Goal: Task Accomplishment & Management: Manage account settings

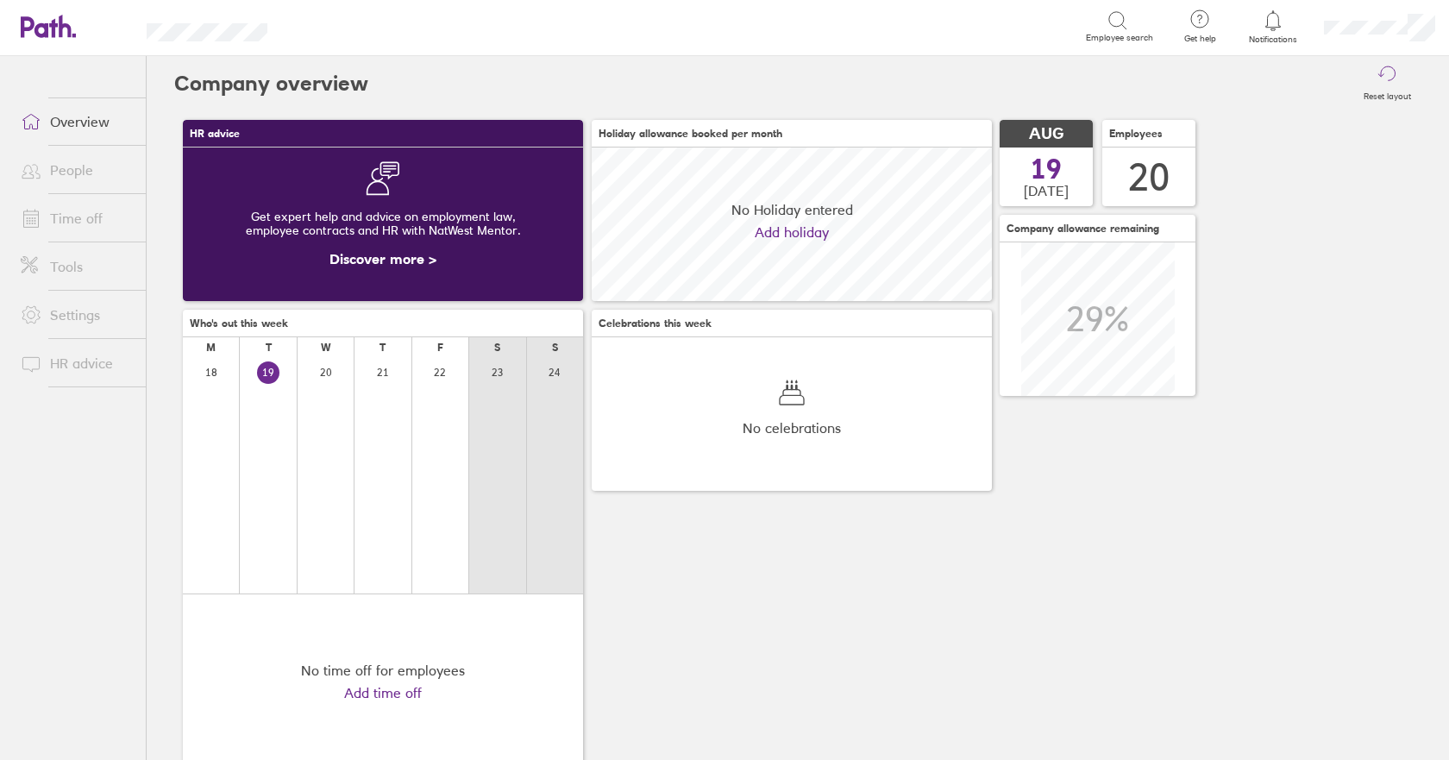
scroll to position [154, 400]
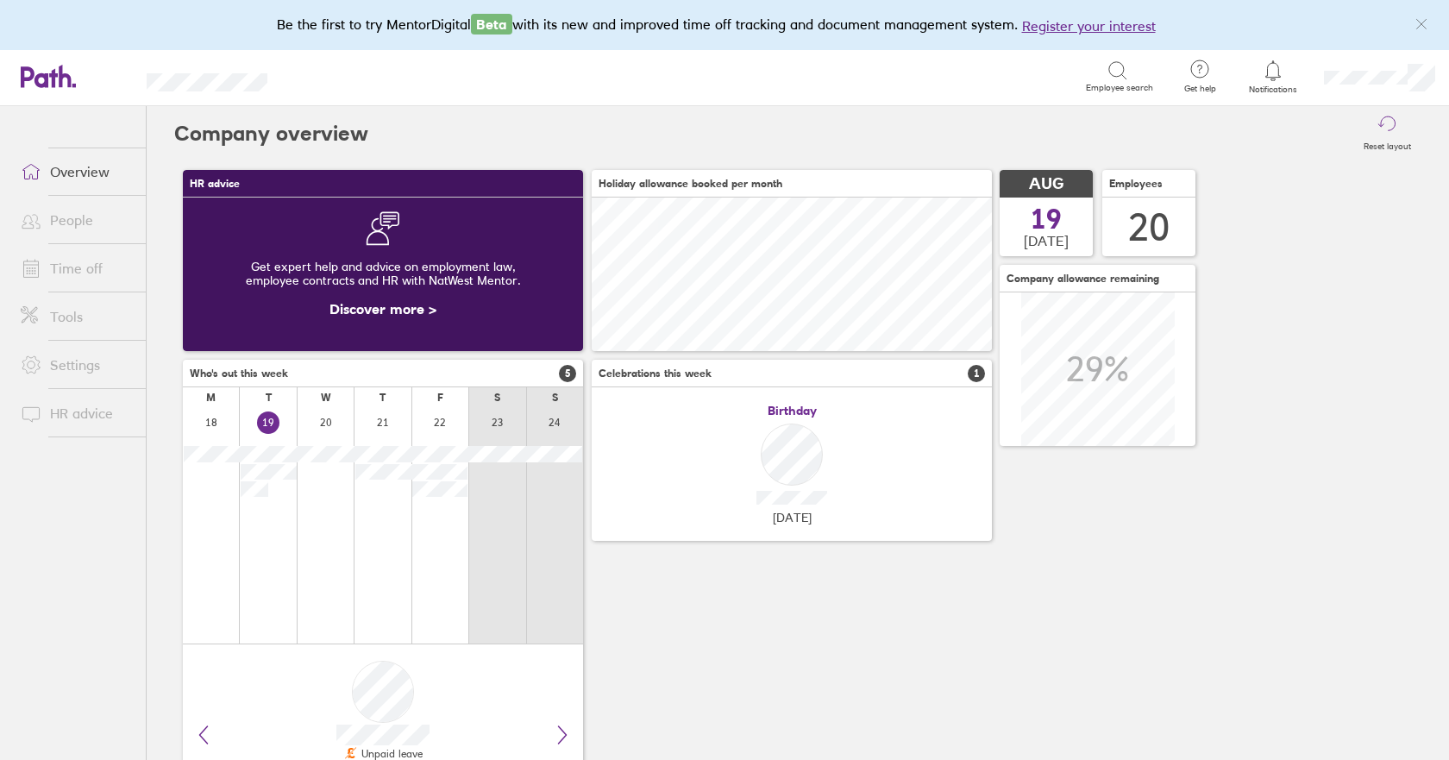
click at [89, 267] on link "Time off" at bounding box center [76, 268] width 139 height 34
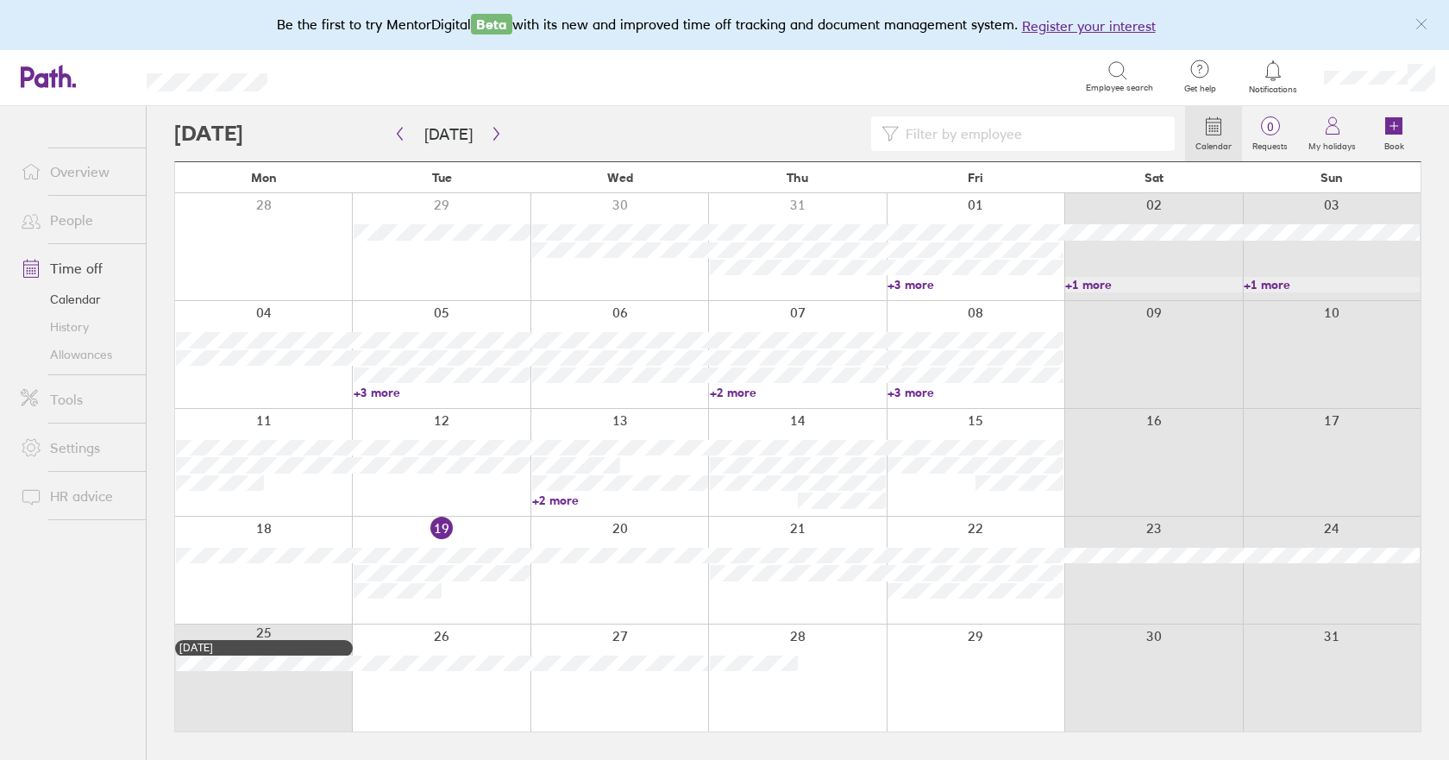
click at [100, 359] on link "Allowances" at bounding box center [76, 355] width 139 height 28
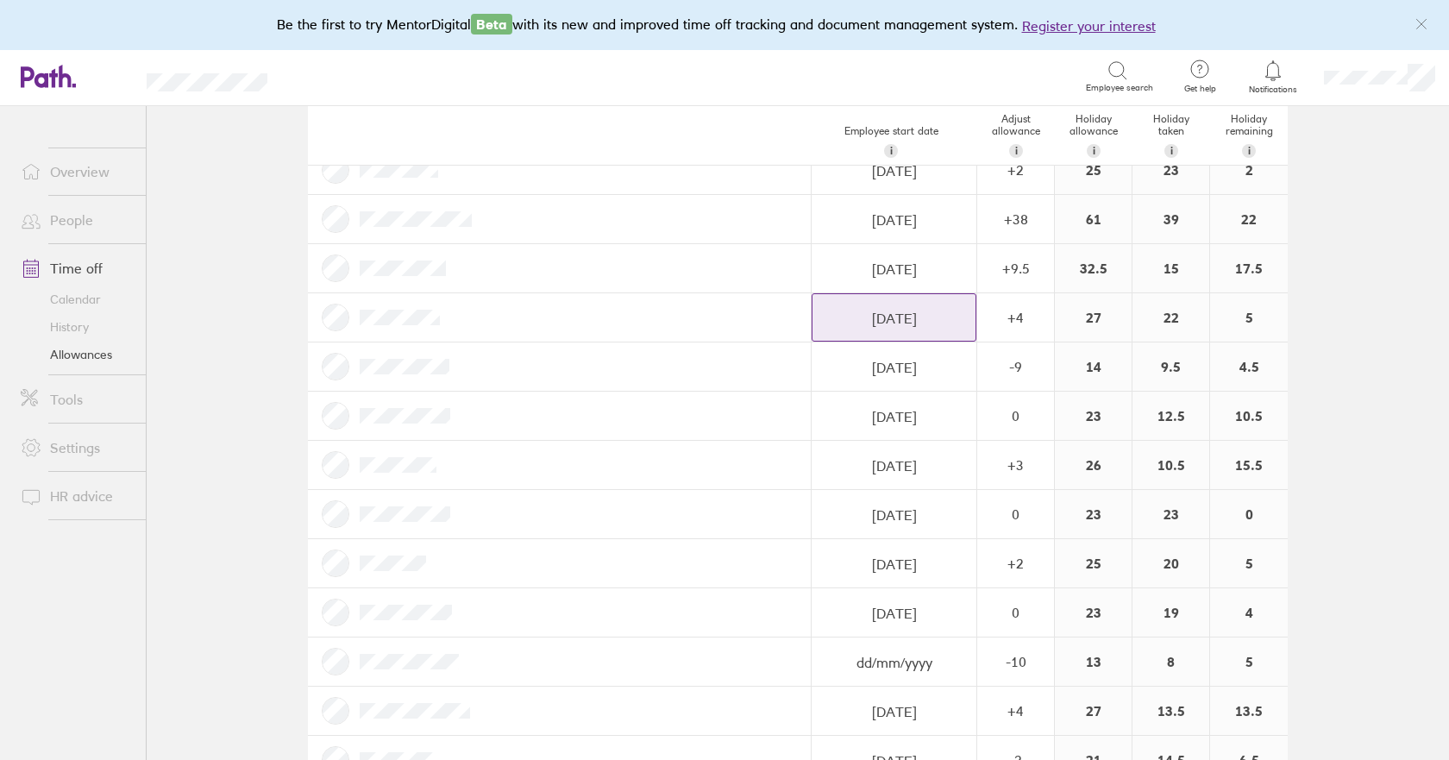
scroll to position [345, 0]
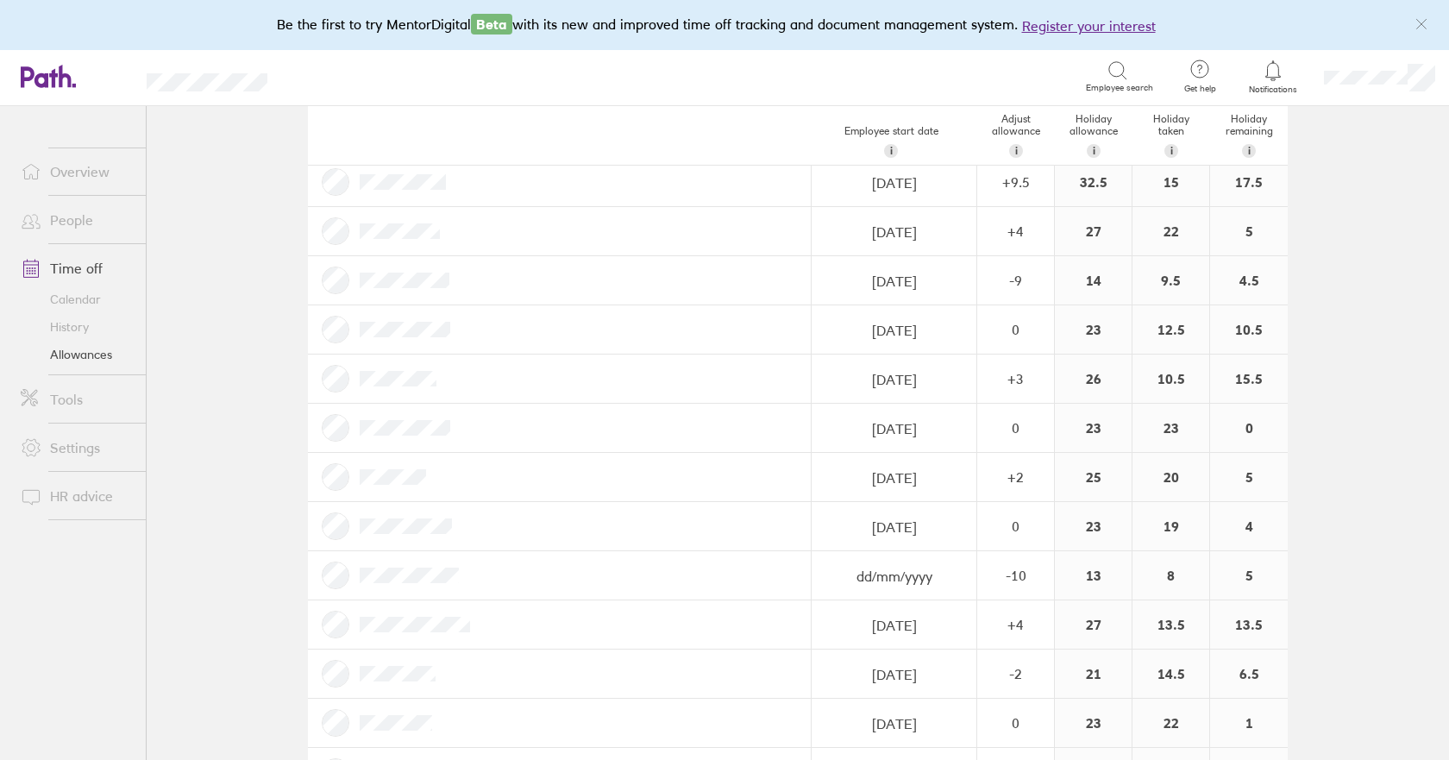
click at [70, 296] on link "Calendar" at bounding box center [76, 299] width 139 height 28
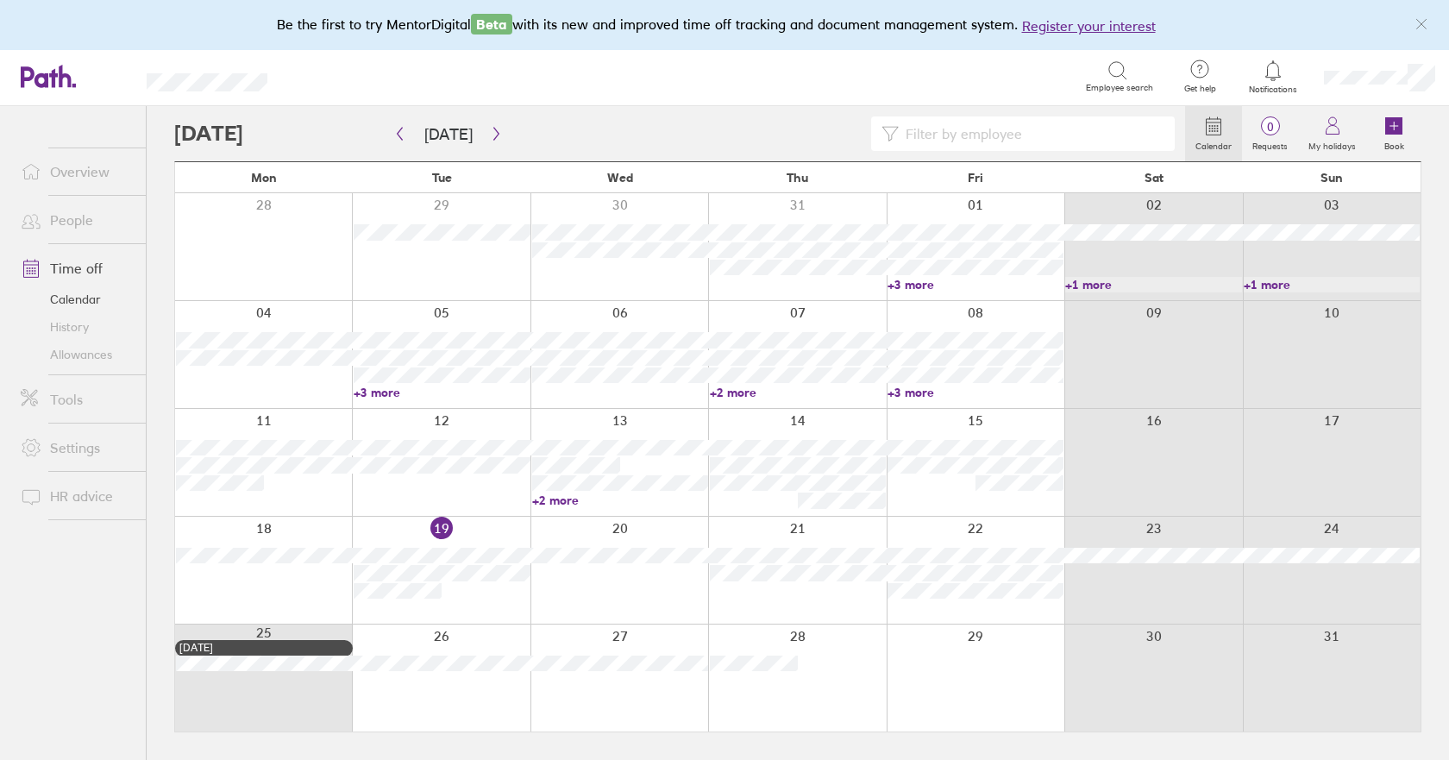
click at [274, 593] on div at bounding box center [263, 570] width 177 height 107
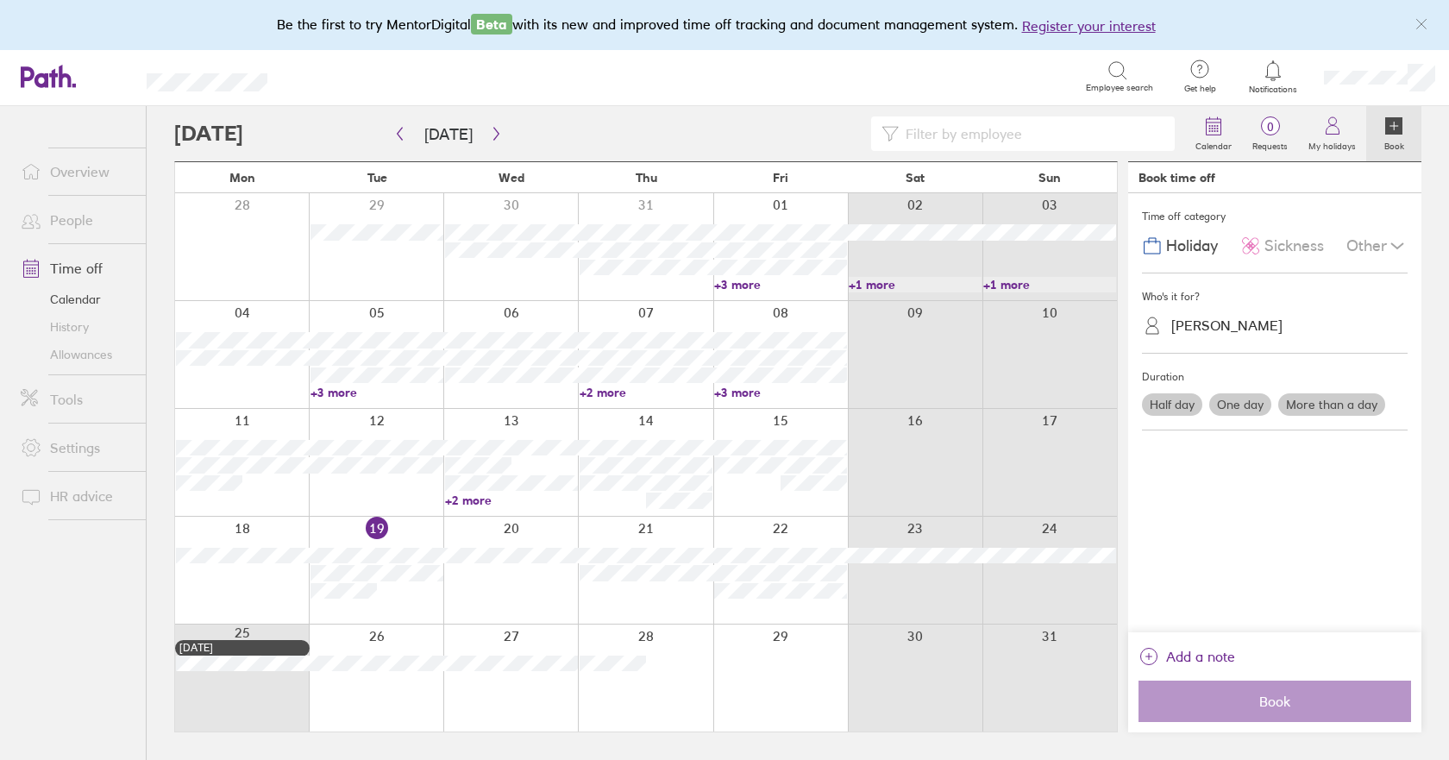
click at [1219, 324] on div "[PERSON_NAME]" at bounding box center [1226, 325] width 111 height 16
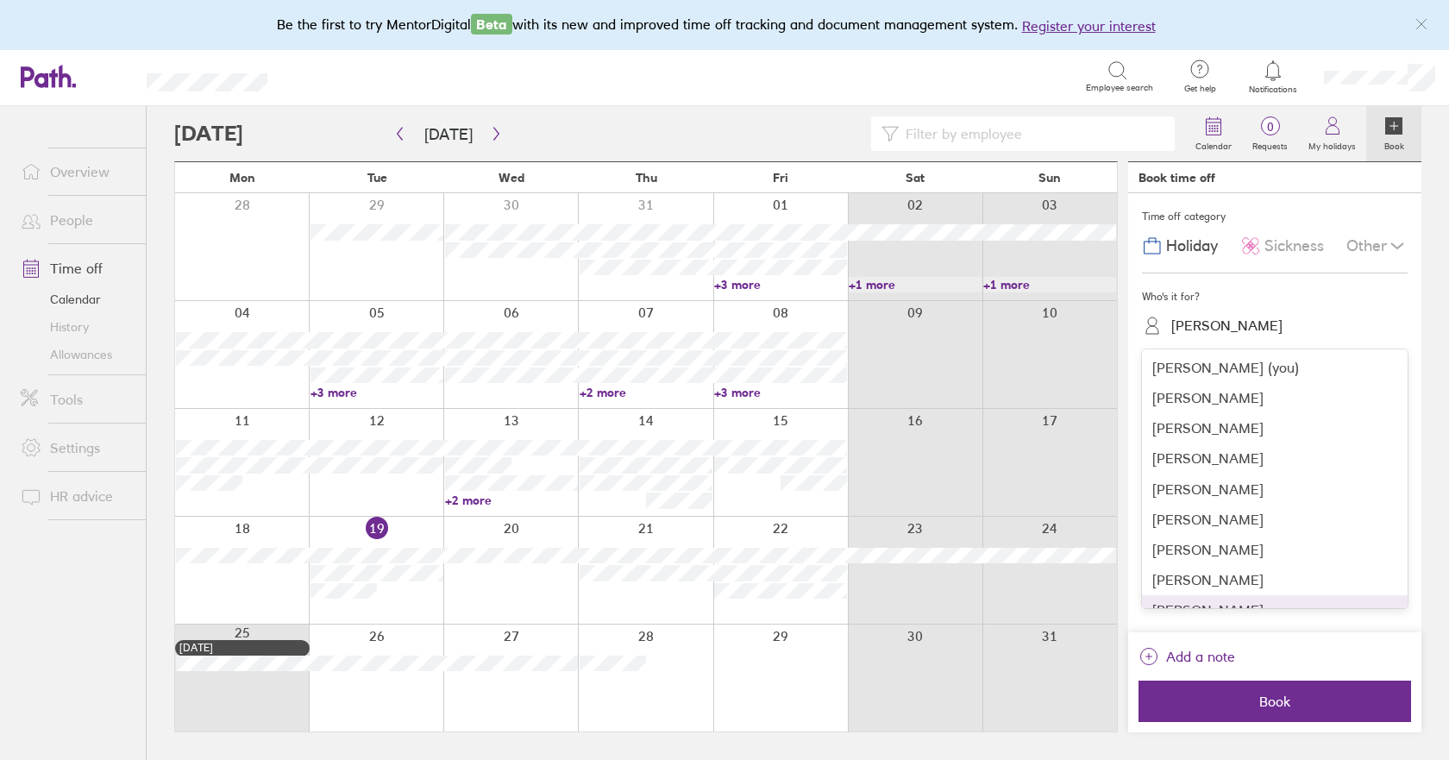
scroll to position [355, 0]
click at [1208, 384] on div "[PERSON_NAME]" at bounding box center [1275, 376] width 266 height 30
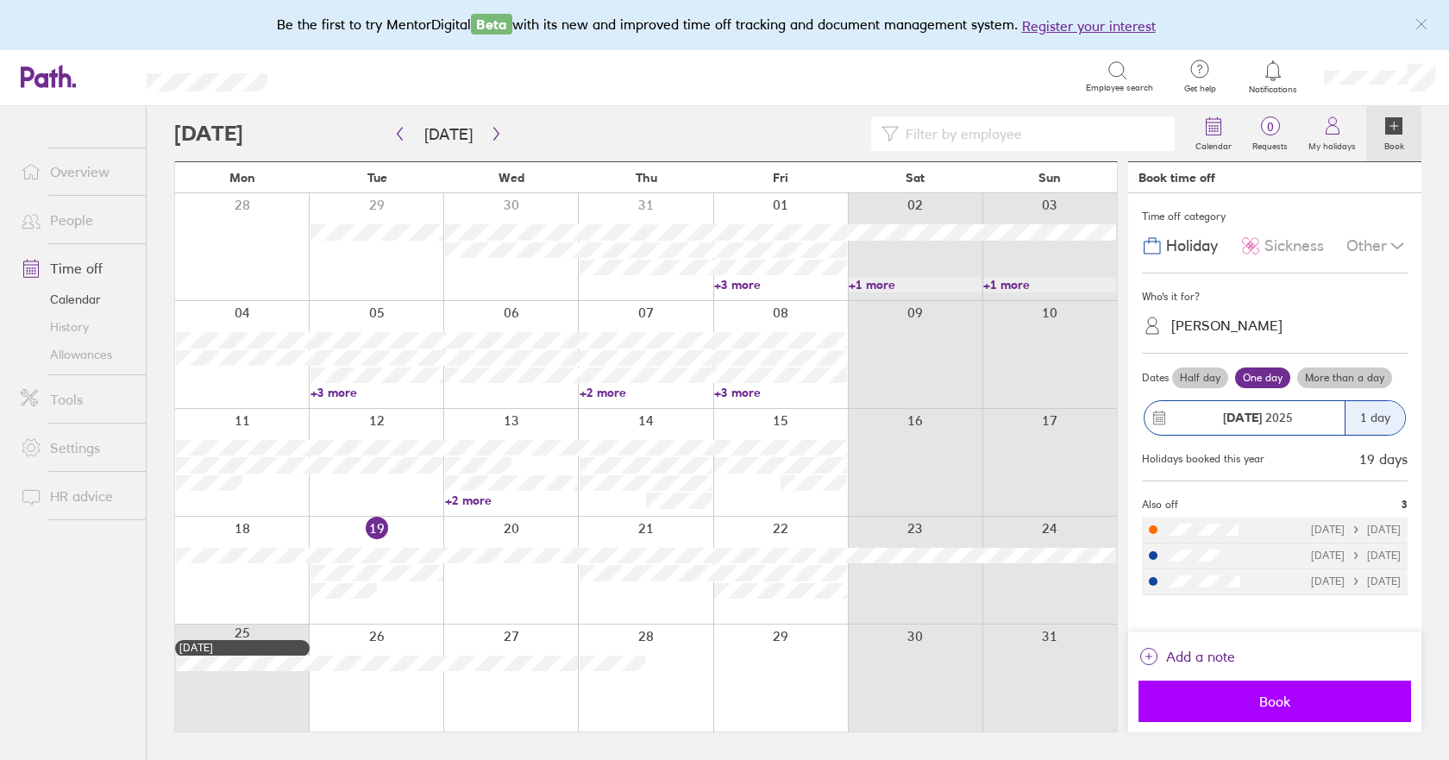
click at [1263, 695] on span "Book" at bounding box center [1274, 701] width 248 height 16
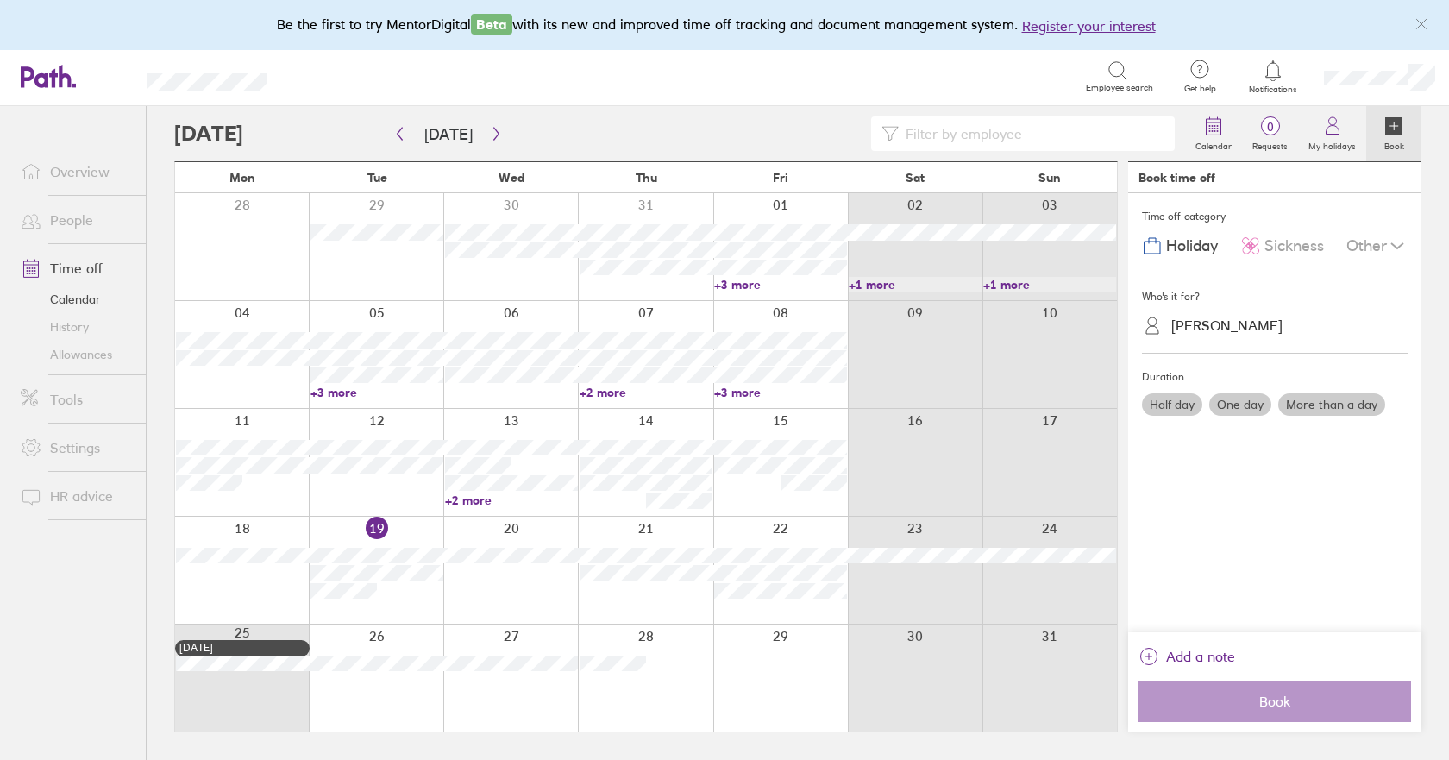
click at [1244, 403] on label "One day" at bounding box center [1240, 404] width 62 height 22
click at [0, 0] on input "One day" at bounding box center [0, 0] width 0 height 0
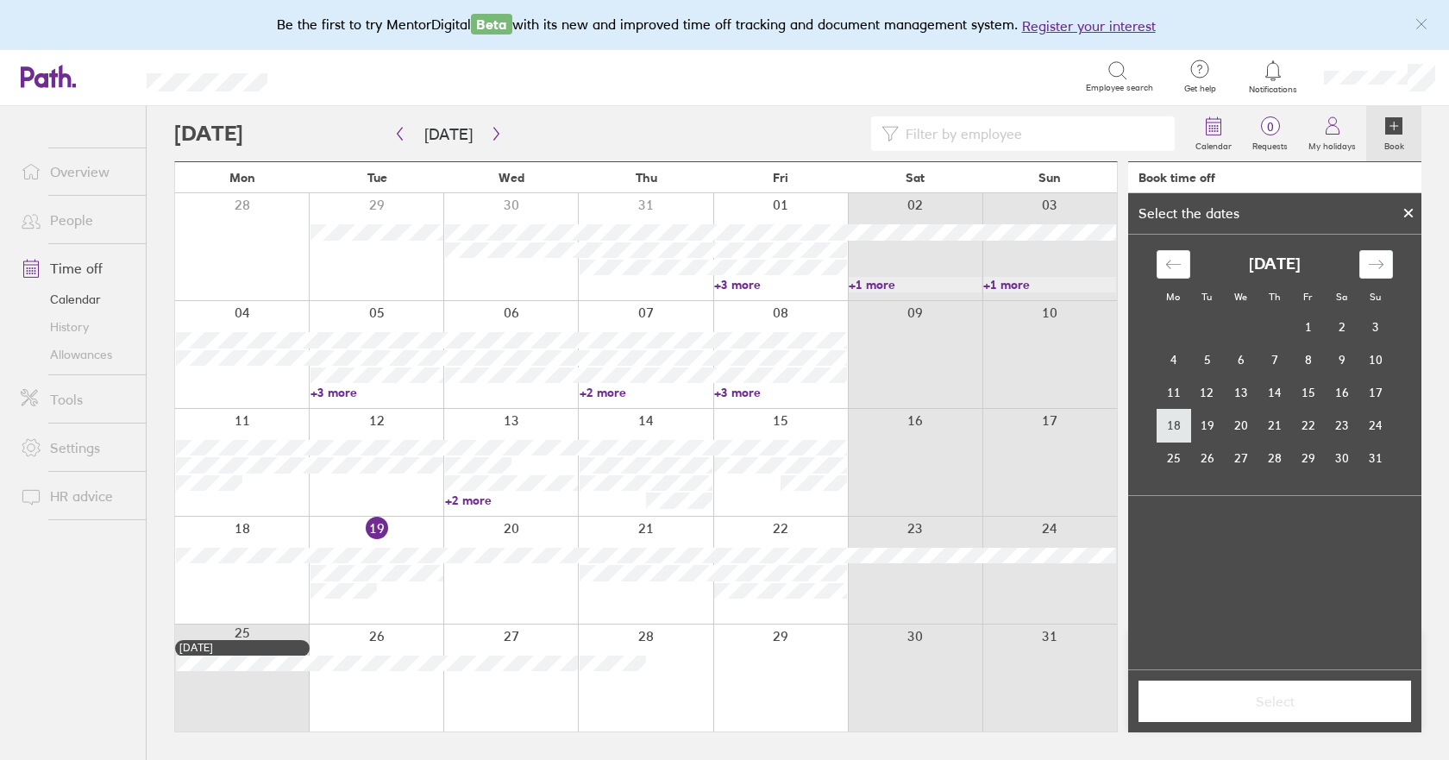
click at [1181, 426] on td "18" at bounding box center [1173, 425] width 34 height 33
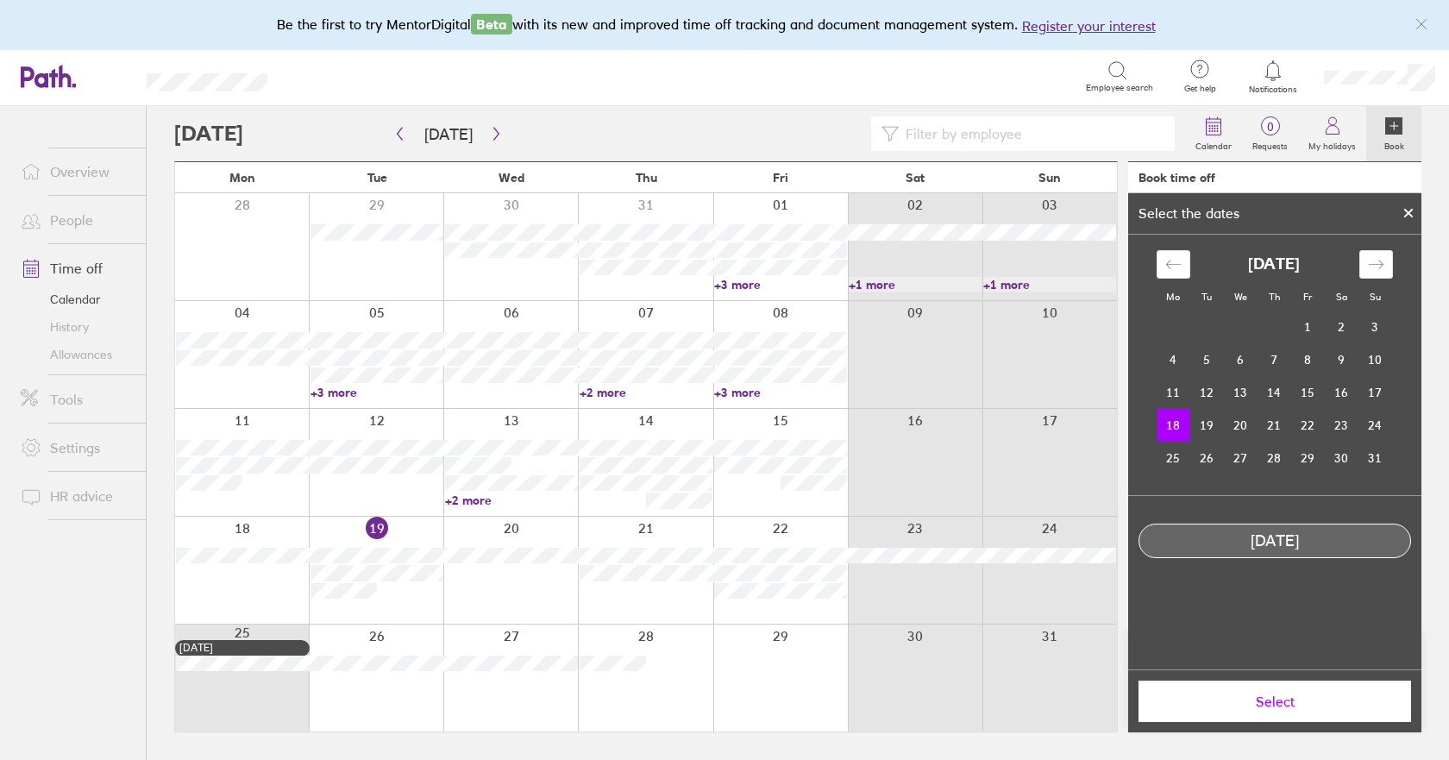
click at [1284, 704] on span "Select" at bounding box center [1274, 701] width 248 height 16
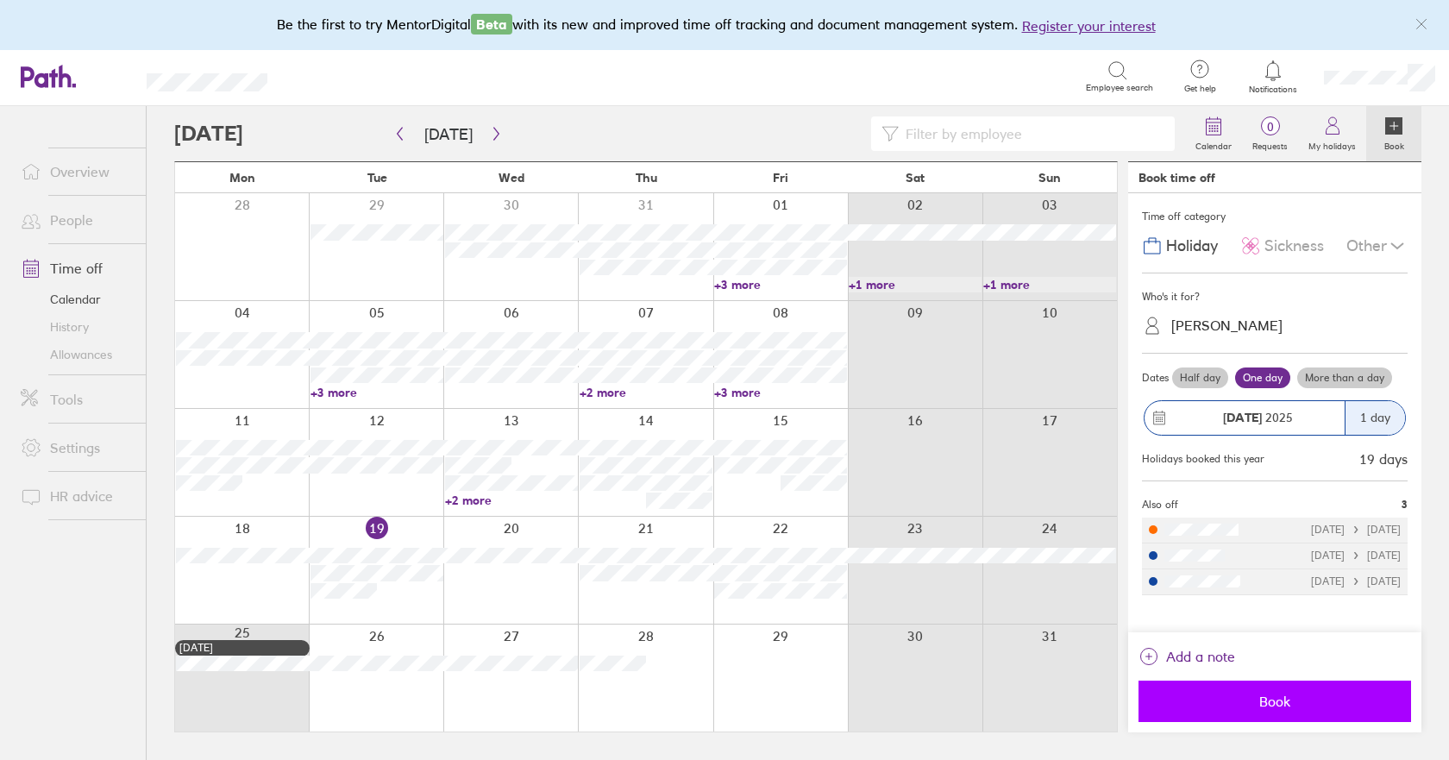
click at [1284, 698] on span "Book" at bounding box center [1274, 701] width 248 height 16
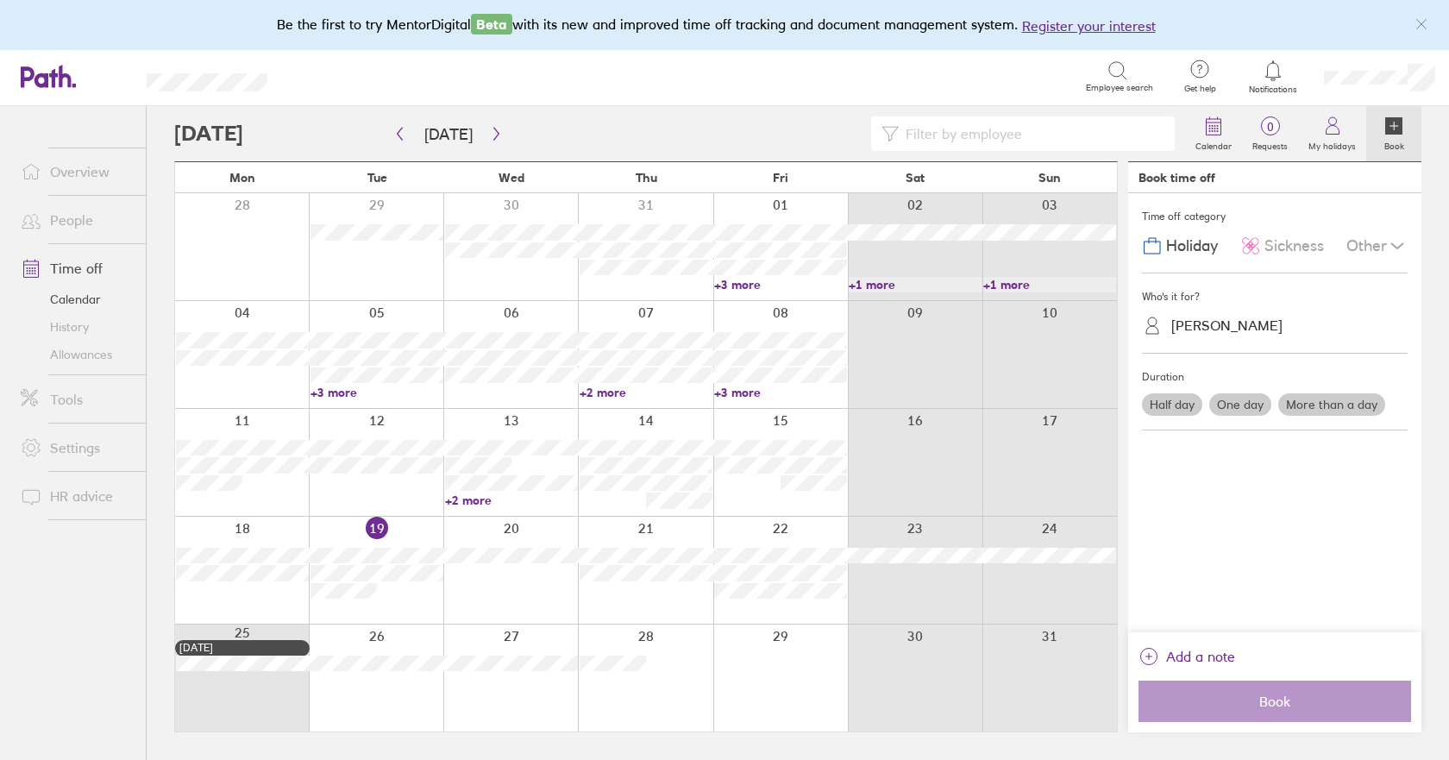
click at [67, 352] on link "Allowances" at bounding box center [76, 355] width 139 height 28
